Goal: Find specific page/section: Find specific page/section

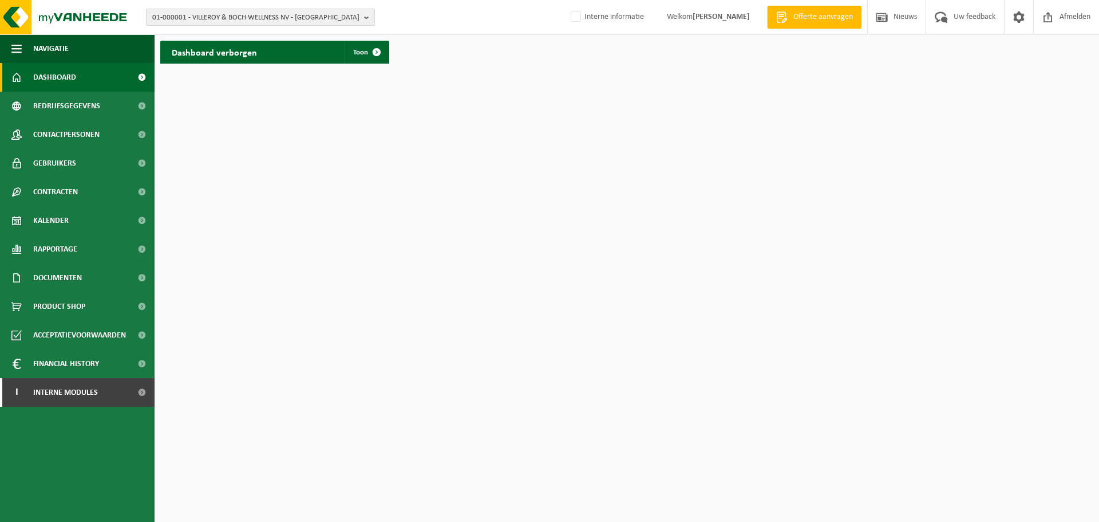
click at [336, 16] on span "01-000001 - VILLEROY & BOCH WELLNESS NV - [GEOGRAPHIC_DATA]" at bounding box center [255, 17] width 207 height 17
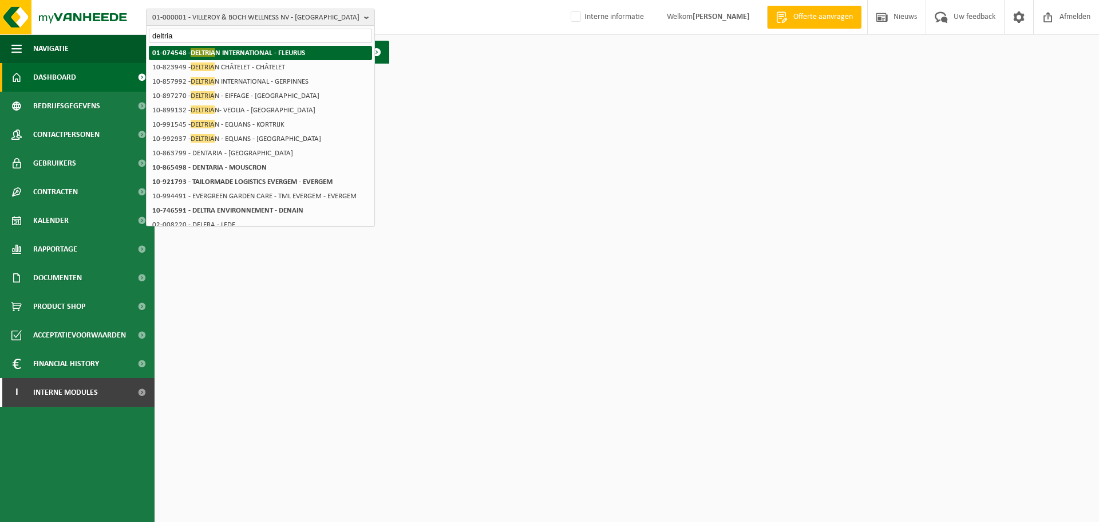
type input "deltria"
click at [302, 52] on strong "01-074548 - DELTRIA N INTERNATIONAL - FLEURUS" at bounding box center [228, 52] width 153 height 9
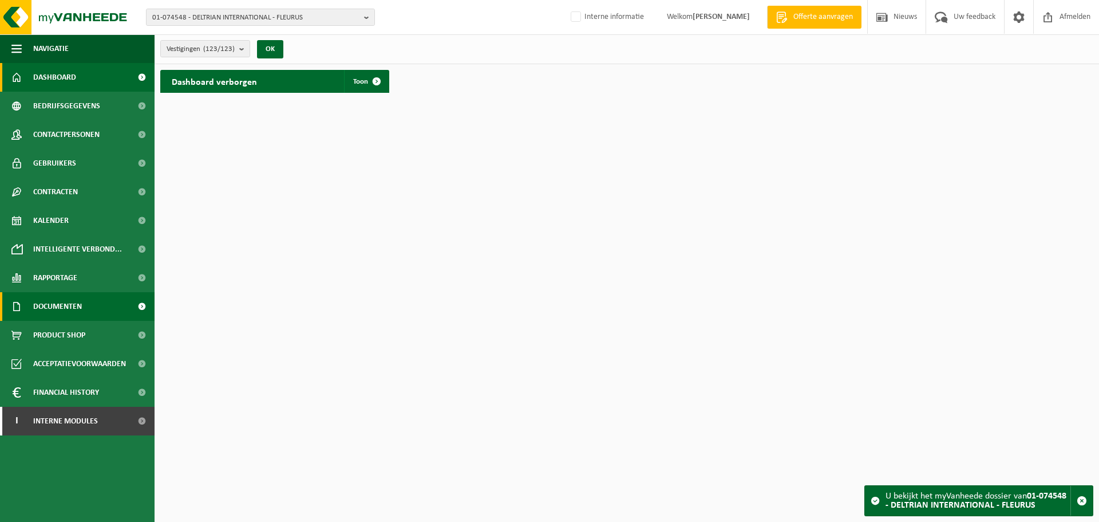
click at [144, 304] on span at bounding box center [142, 306] width 26 height 29
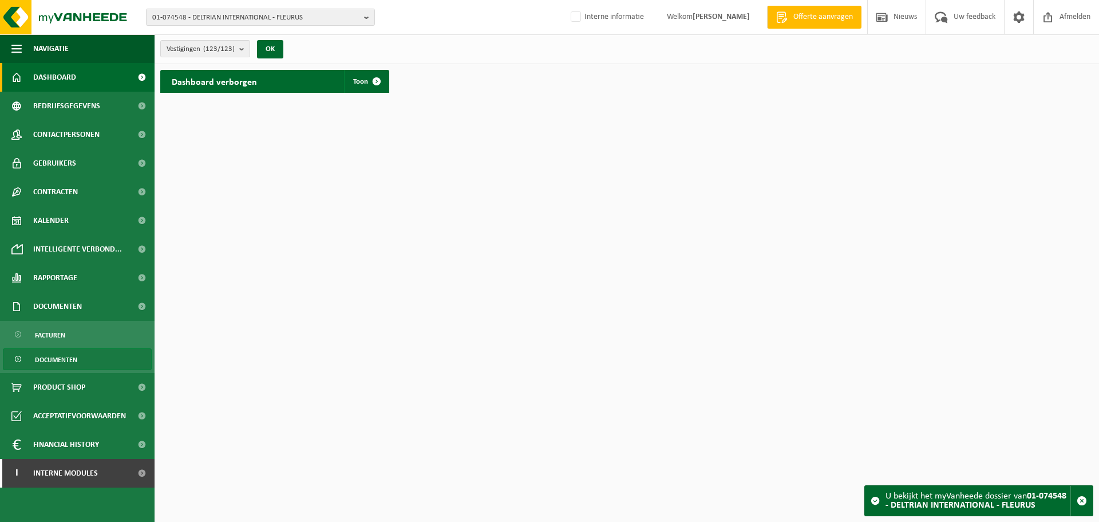
click at [89, 360] on link "Documenten" at bounding box center [77, 359] width 149 height 22
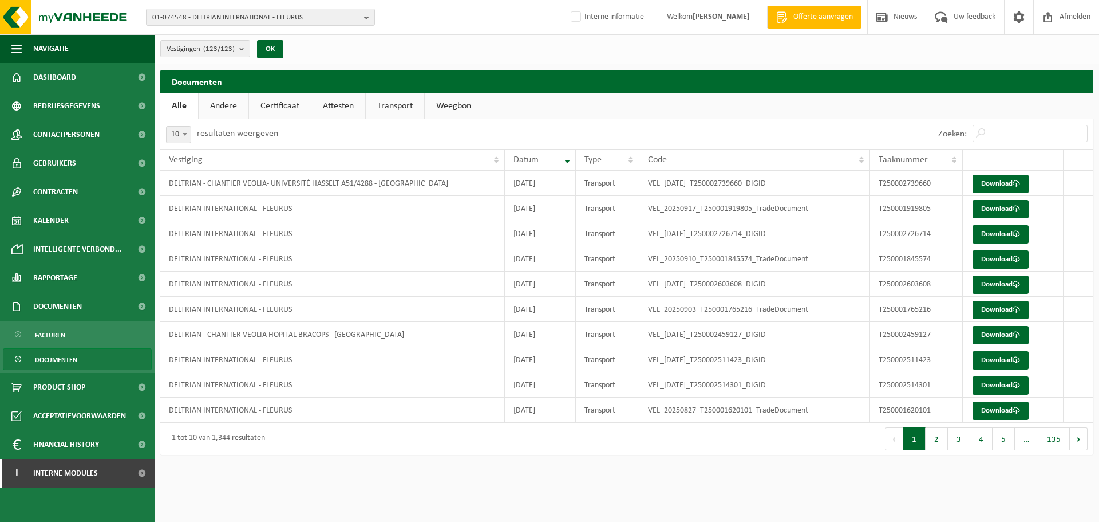
click at [390, 107] on link "Transport" at bounding box center [395, 106] width 58 height 26
drag, startPoint x: 938, startPoint y: 309, endPoint x: 880, endPoint y: 313, distance: 58.0
click at [880, 313] on td "T250001765216" at bounding box center [916, 309] width 93 height 25
copy td "T250001765216"
click at [463, 38] on div "Vestigingen (123/123) Alles selecteren Alles deselecteren DELTRIAN INTERNATIONA…" at bounding box center [627, 49] width 945 height 30
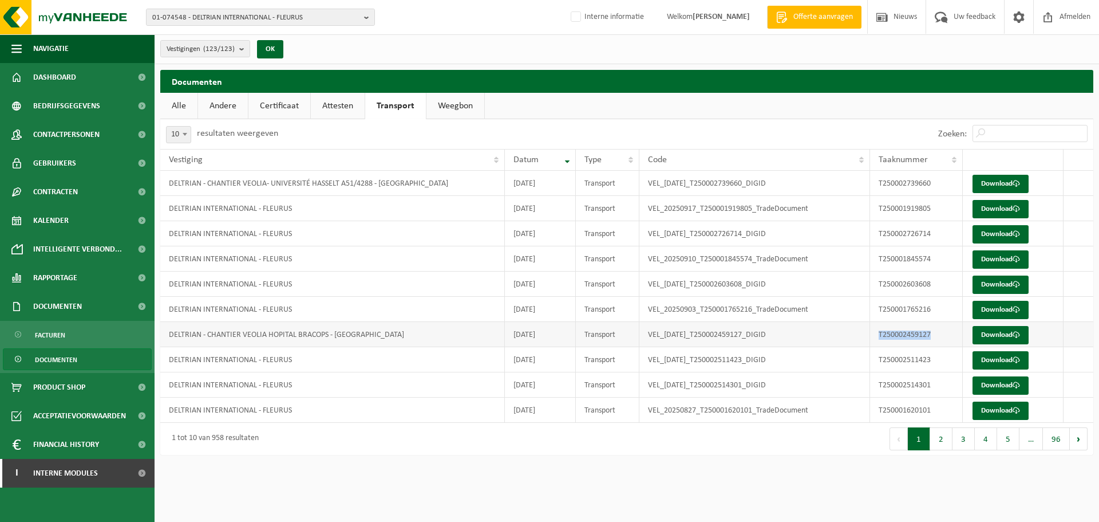
drag, startPoint x: 931, startPoint y: 336, endPoint x: 878, endPoint y: 333, distance: 52.7
click at [878, 333] on td "T250002459127" at bounding box center [916, 334] width 93 height 25
copy td "T250002459127"
